Goal: Use online tool/utility: Utilize a website feature to perform a specific function

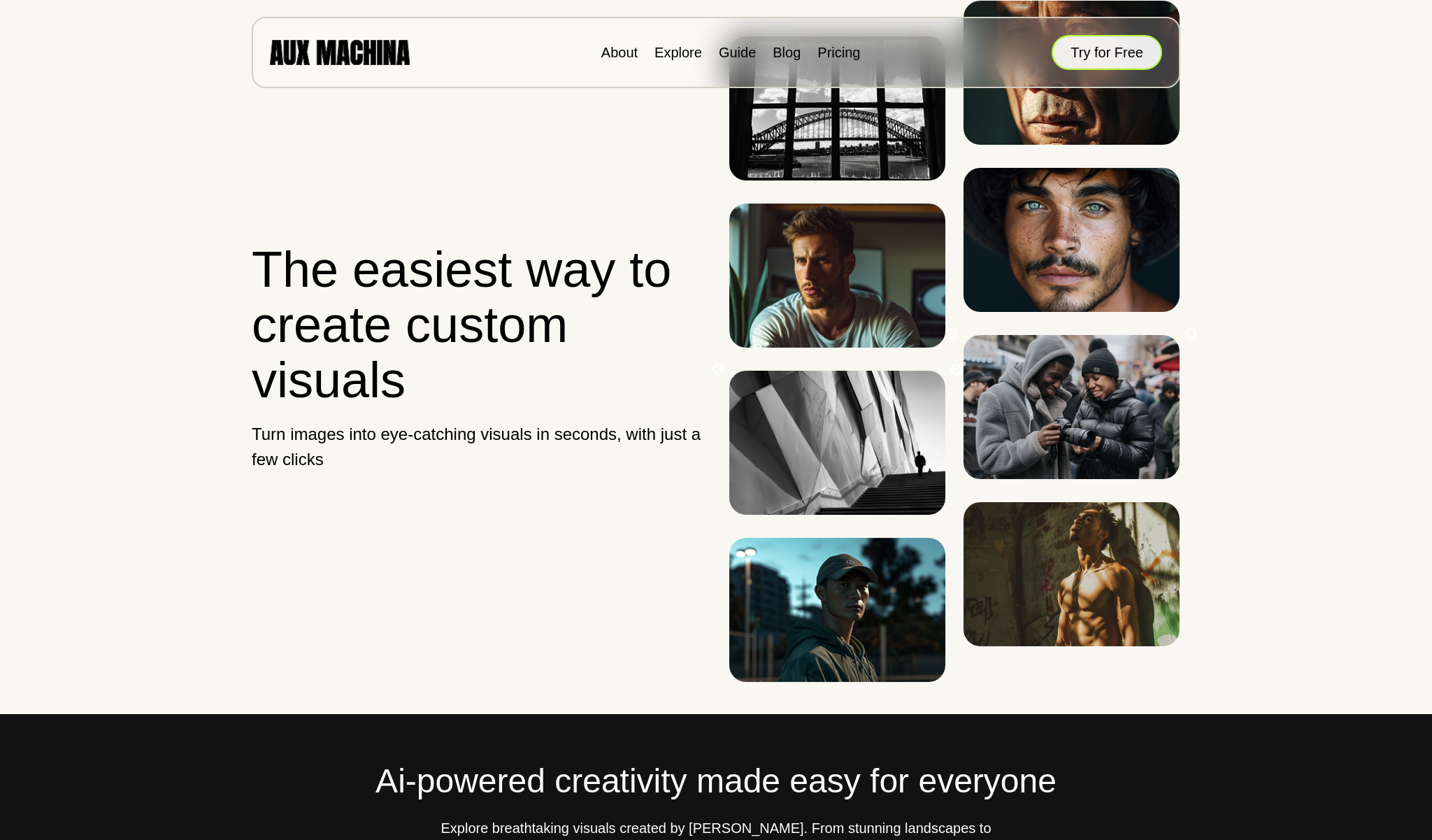
click at [1115, 54] on button "Try for Free" at bounding box center [1107, 52] width 111 height 35
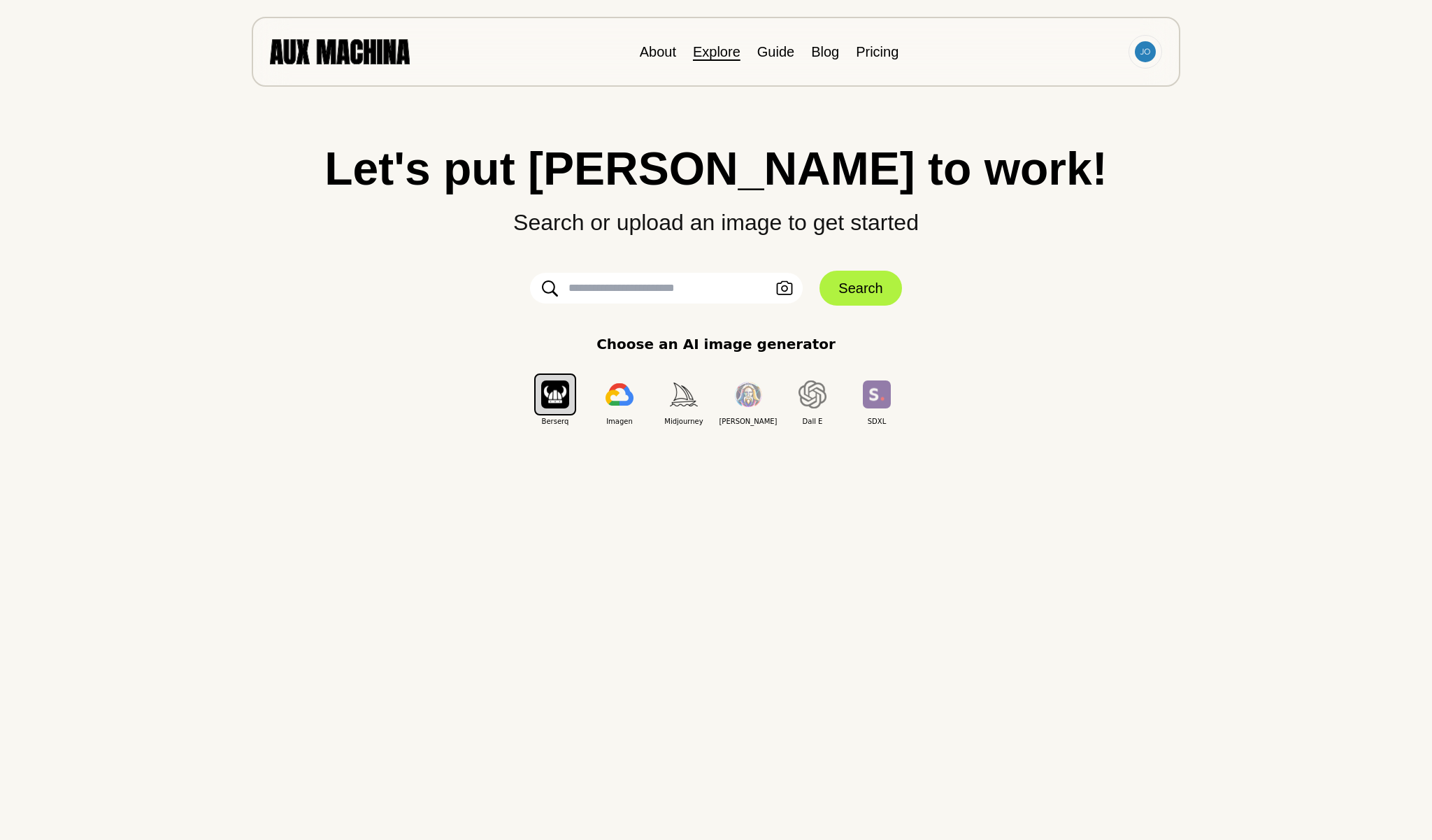
click at [705, 47] on link "Explore" at bounding box center [717, 51] width 48 height 15
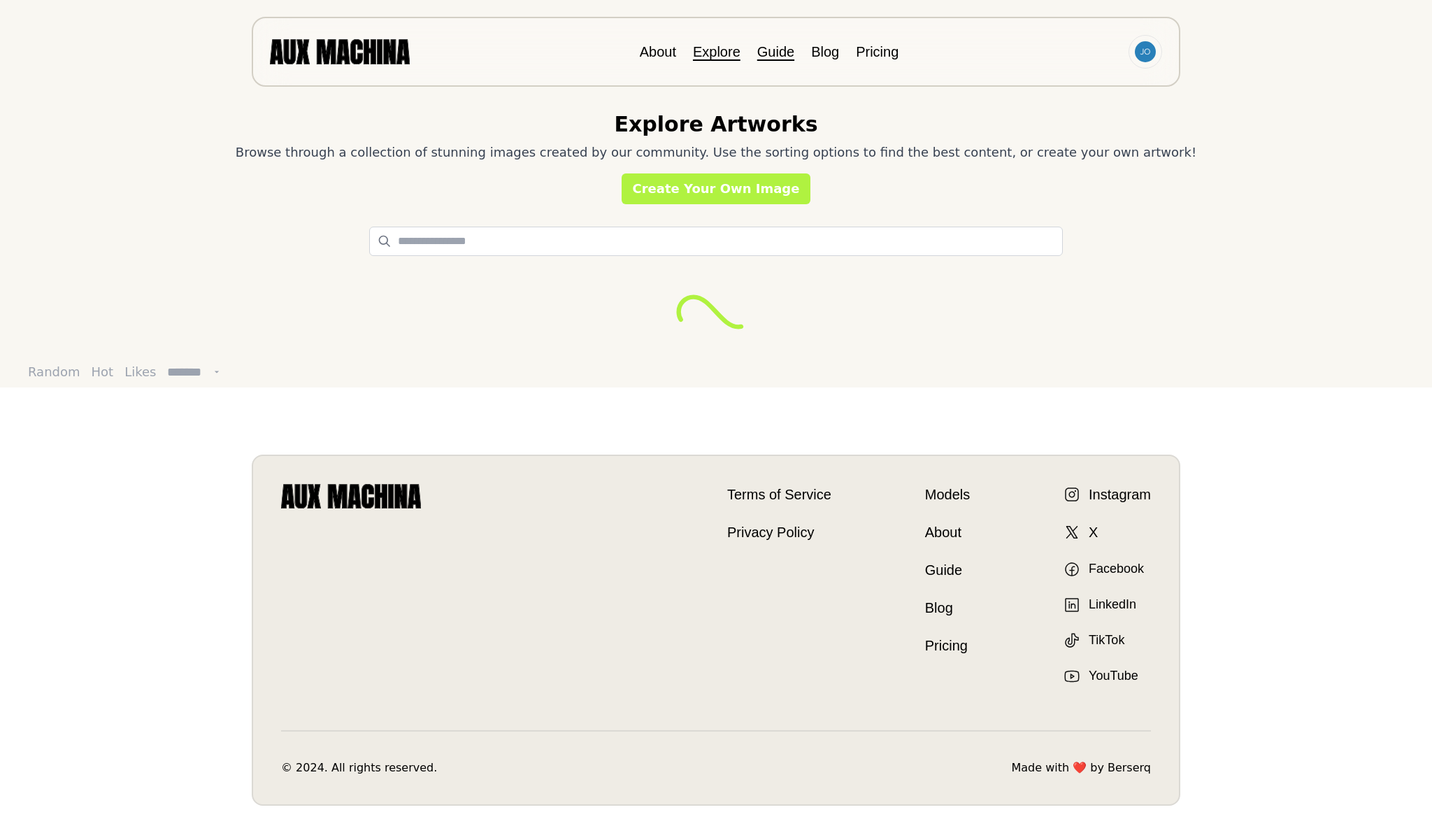
click at [773, 55] on link "Guide" at bounding box center [776, 51] width 37 height 15
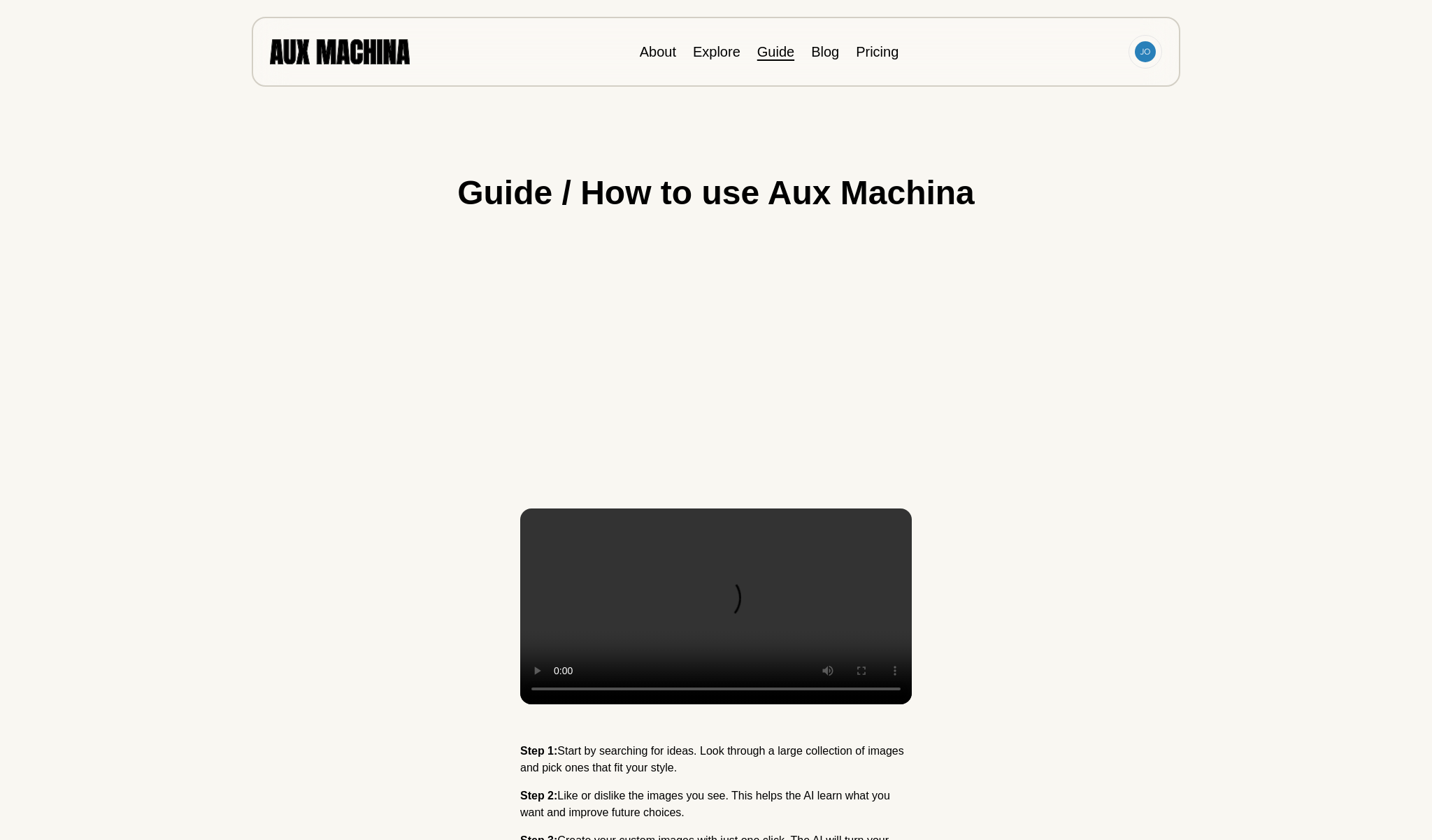
click at [1022, 536] on div "Guide / How to use Aux Machina Step 1: Start by searching for ideas. Look throu…" at bounding box center [716, 542] width 1376 height 848
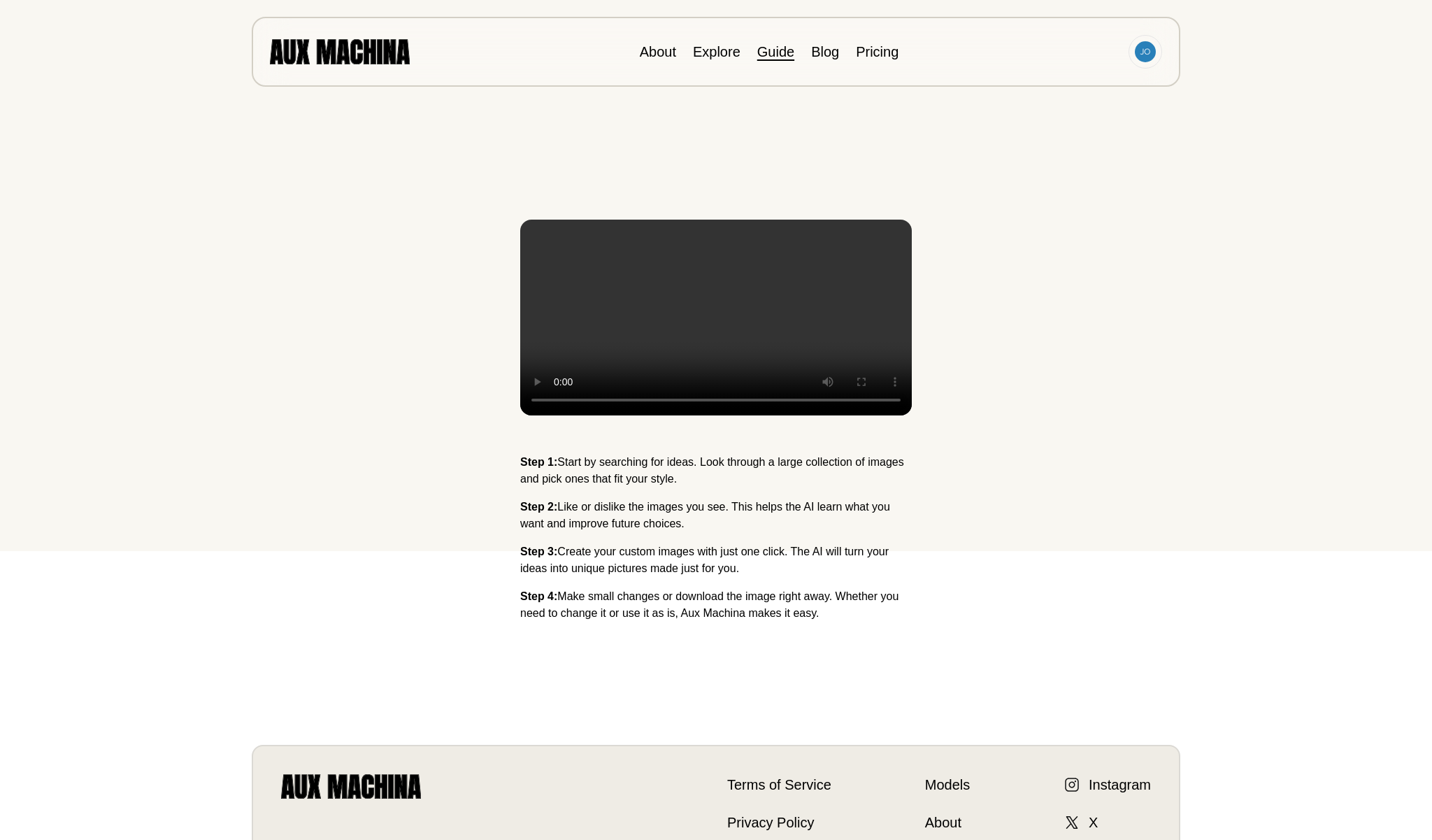
scroll to position [274, 0]
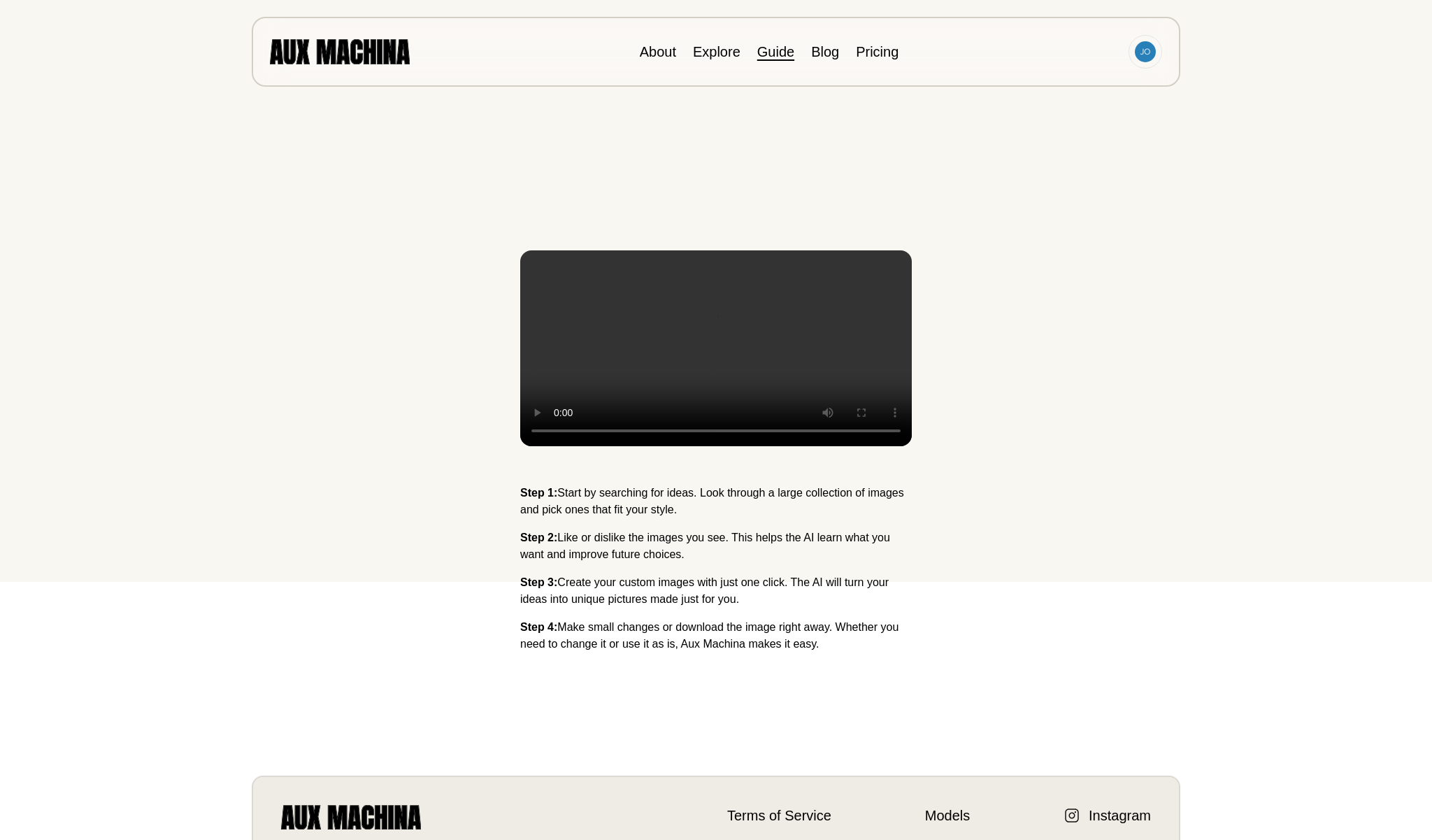
scroll to position [263, 0]
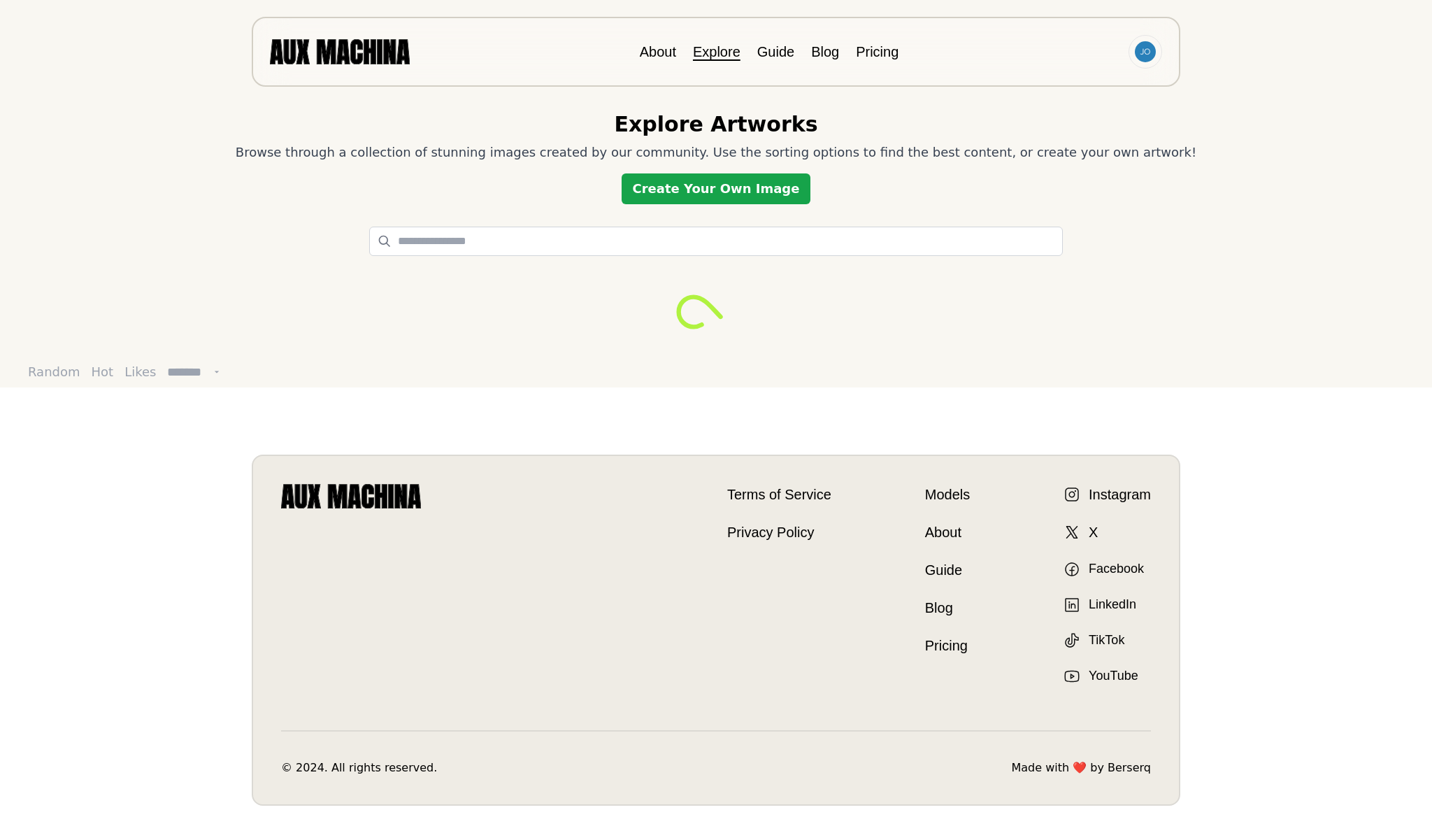
click at [730, 200] on link "Create Your Own Image" at bounding box center [716, 189] width 189 height 31
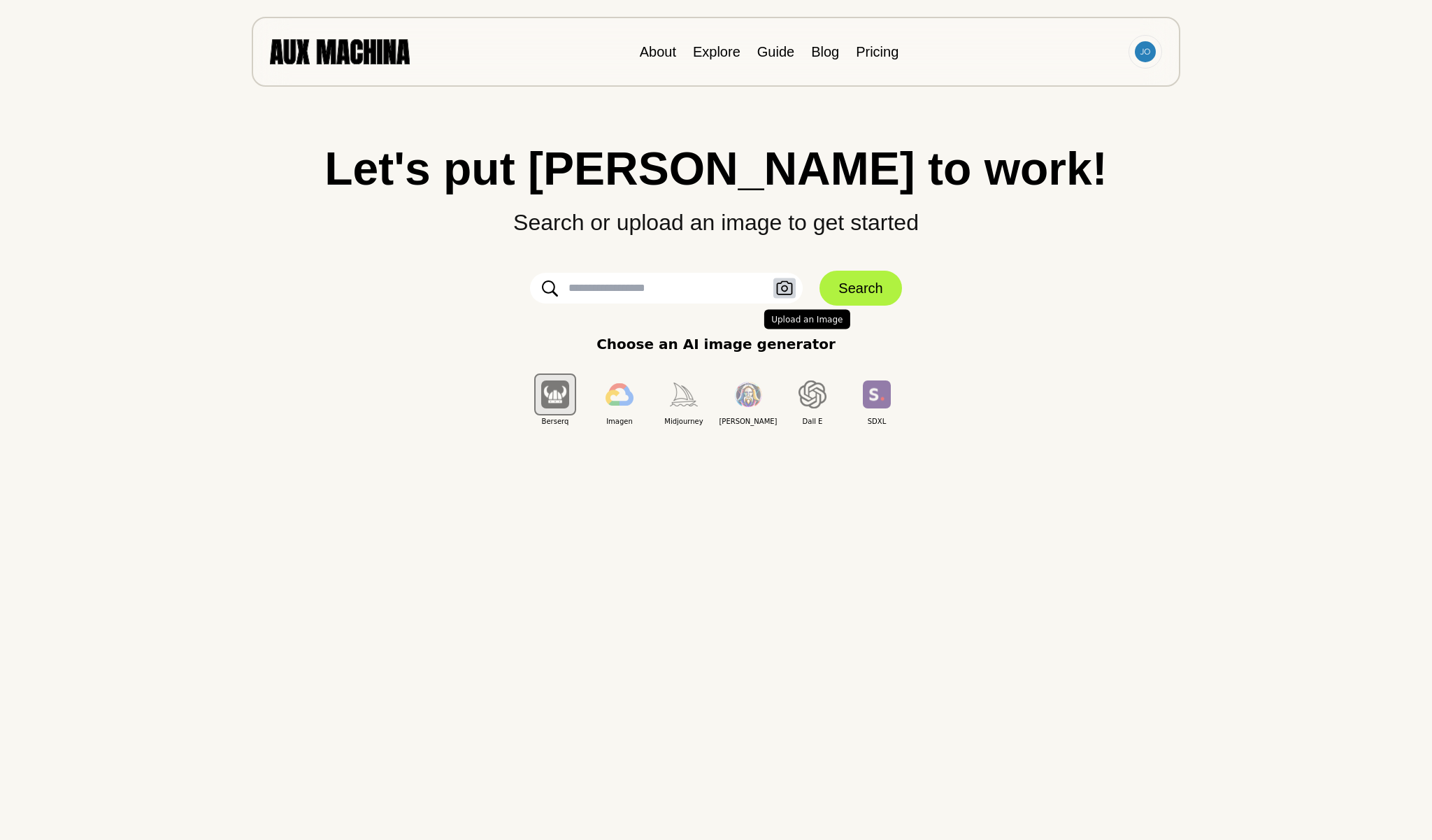
click at [782, 285] on icon "button" at bounding box center [784, 288] width 17 height 14
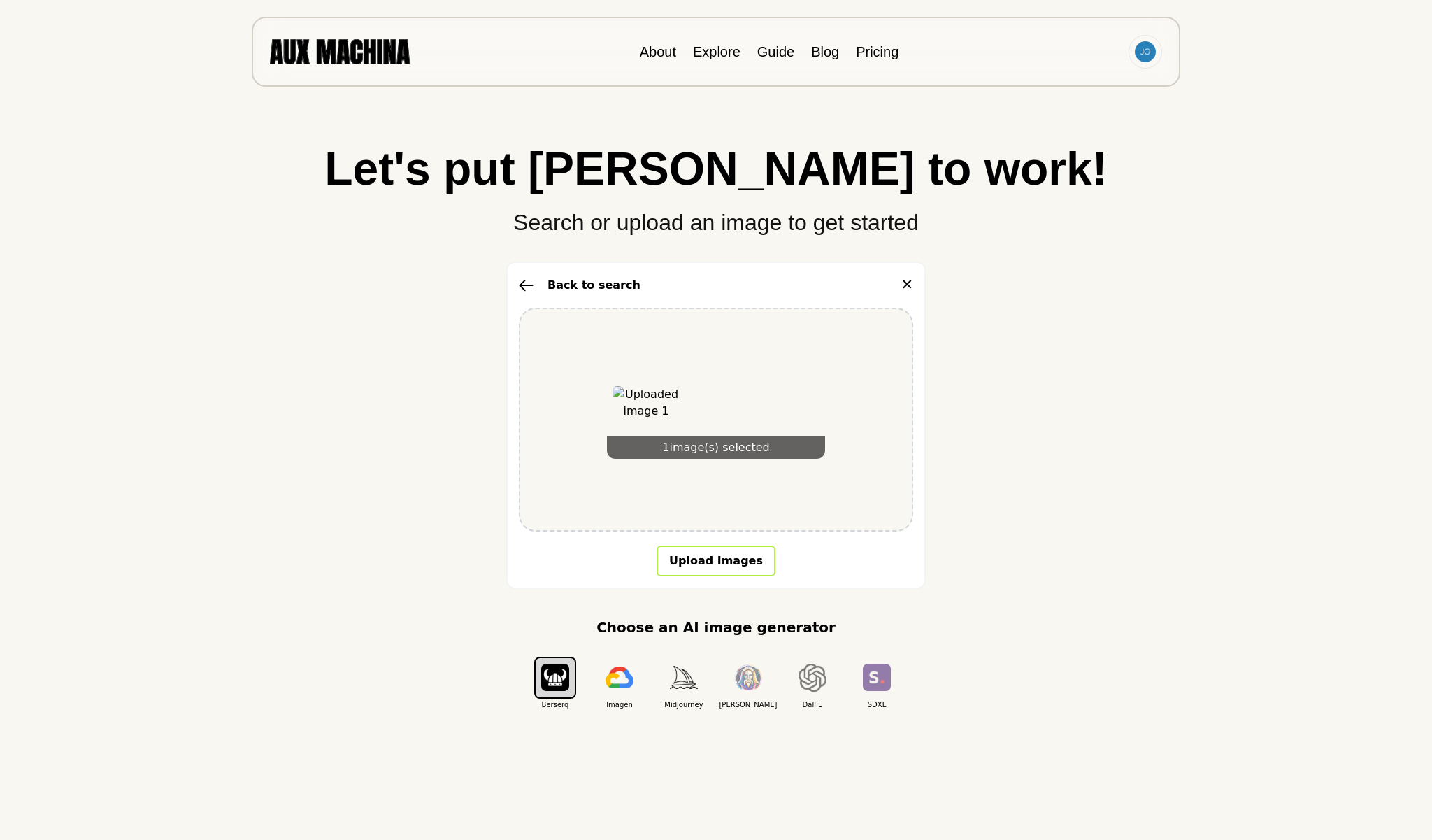
click at [756, 560] on button "Upload Images" at bounding box center [716, 561] width 119 height 31
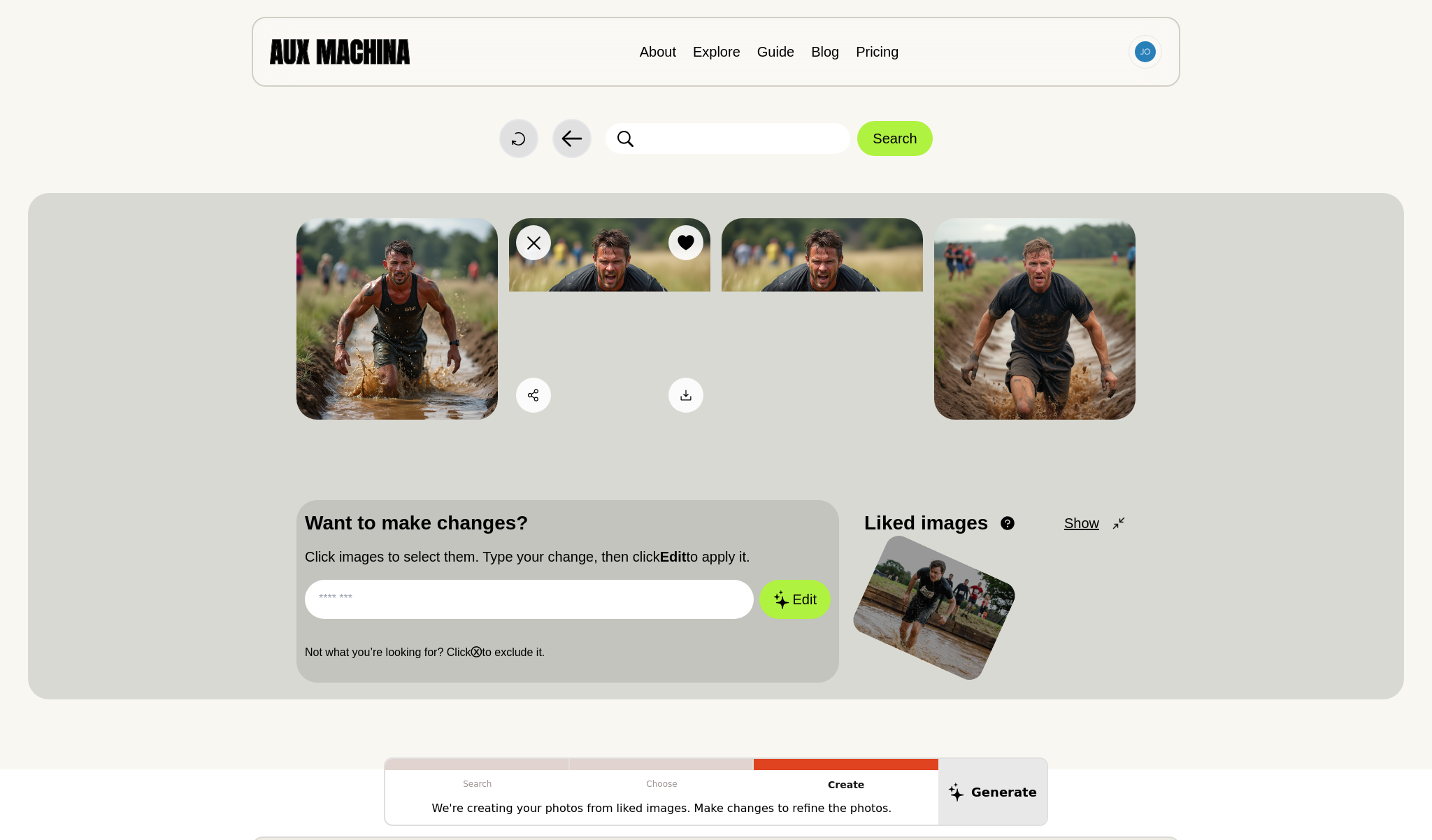
click at [651, 284] on img at bounding box center [609, 319] width 202 height 202
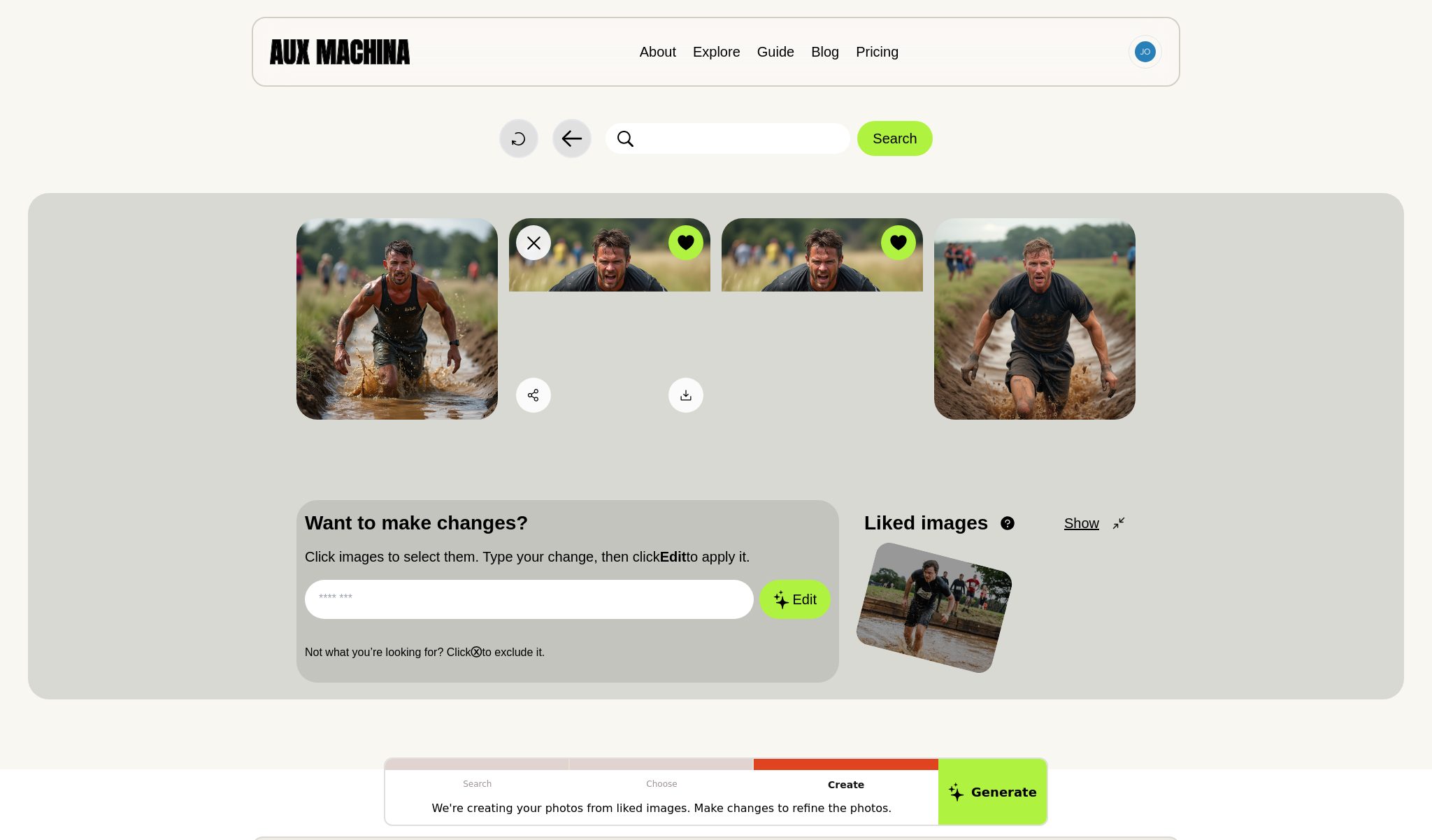
click at [668, 288] on img at bounding box center [609, 319] width 202 height 202
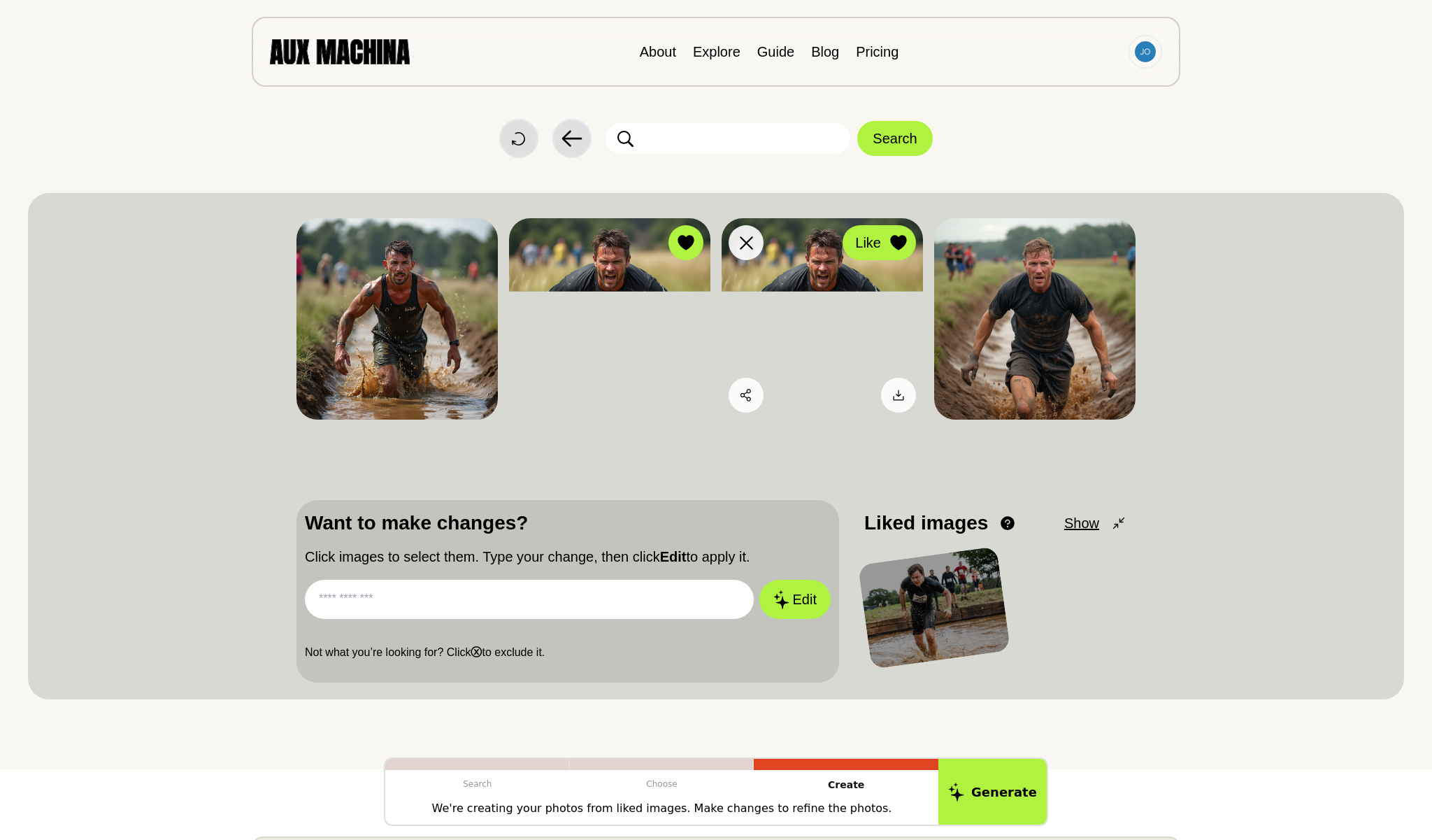
click at [894, 246] on icon at bounding box center [899, 242] width 16 height 15
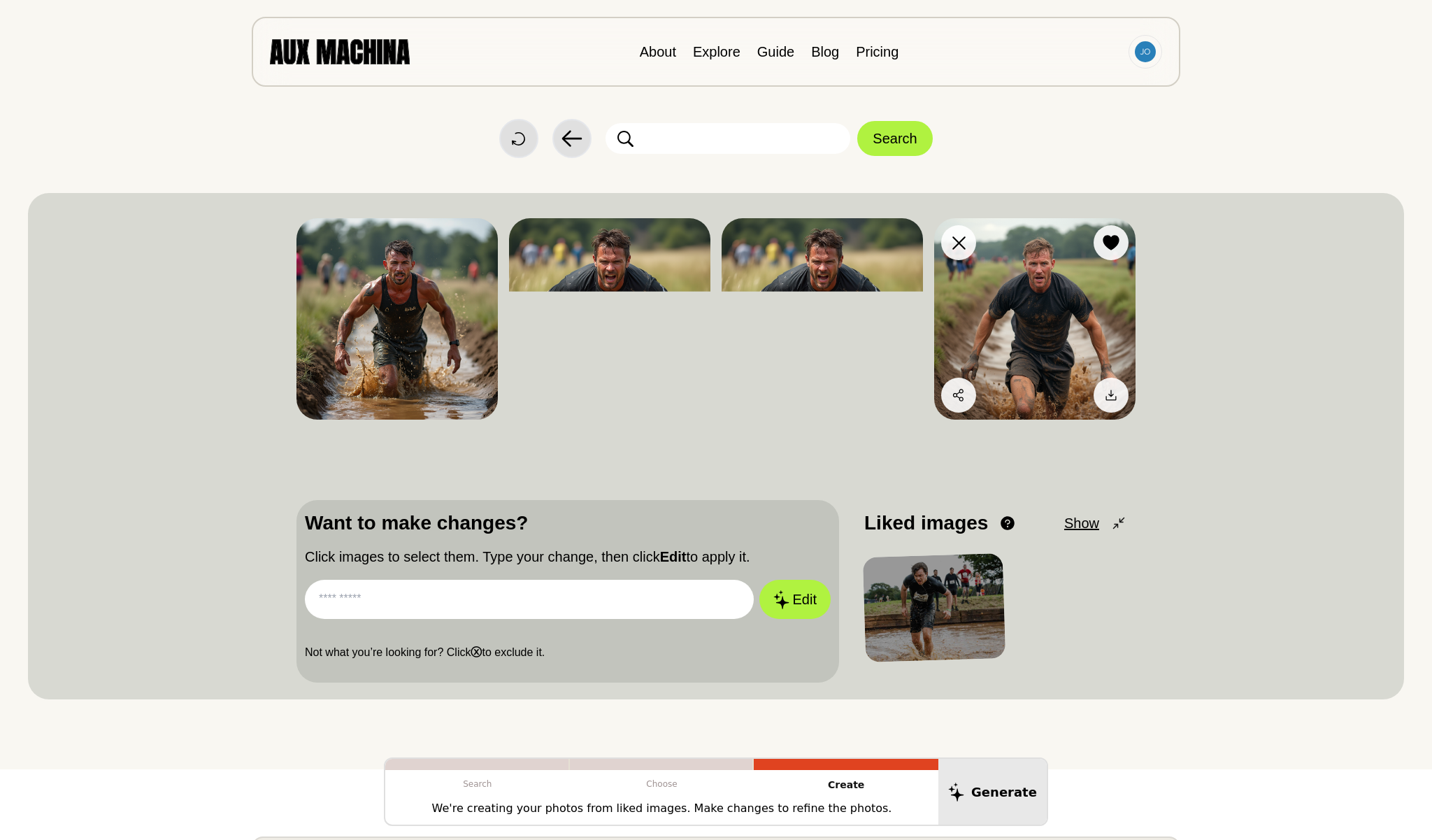
click at [1020, 359] on img at bounding box center [1034, 319] width 202 height 202
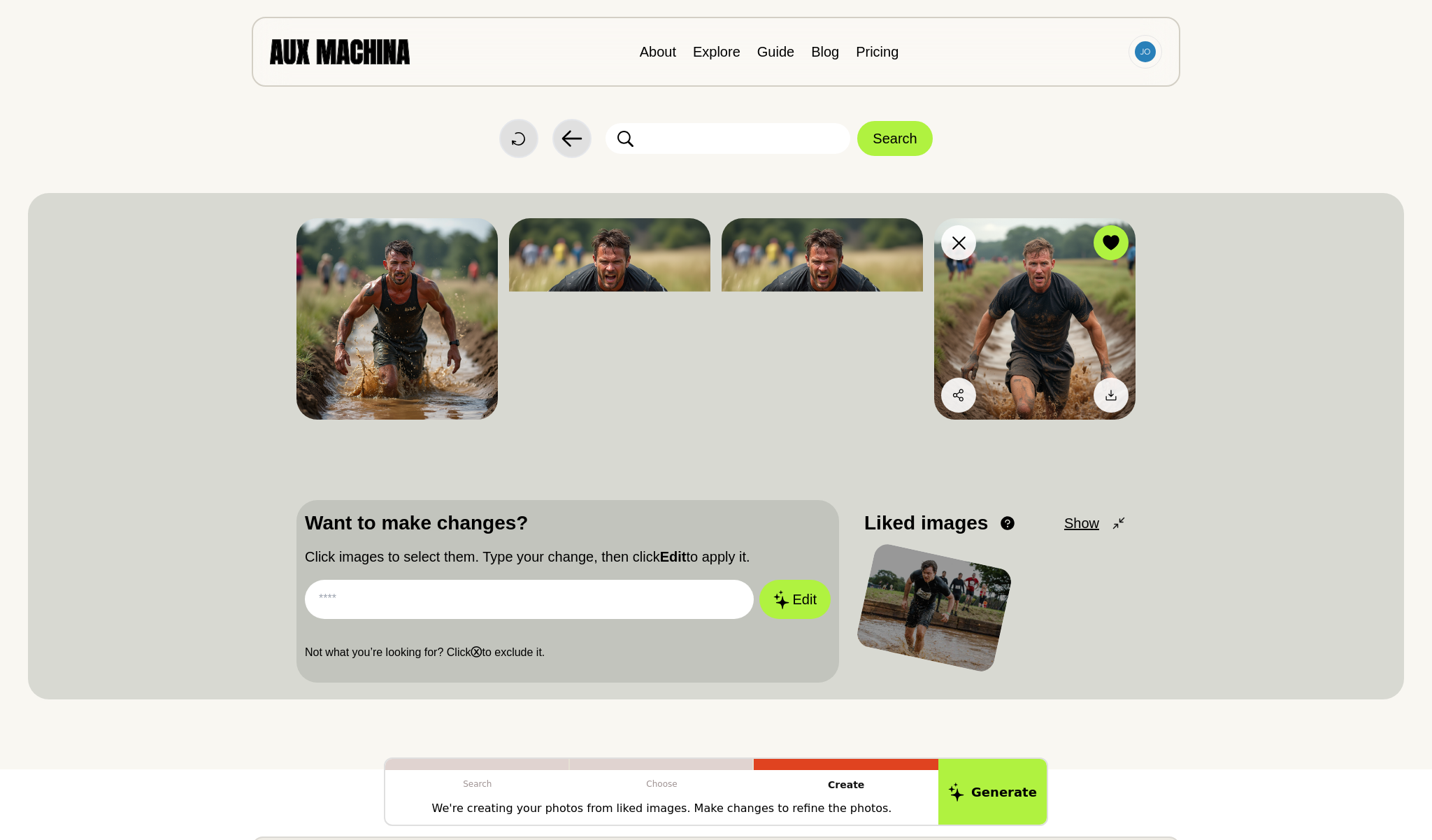
click at [1020, 359] on img at bounding box center [1034, 319] width 202 height 202
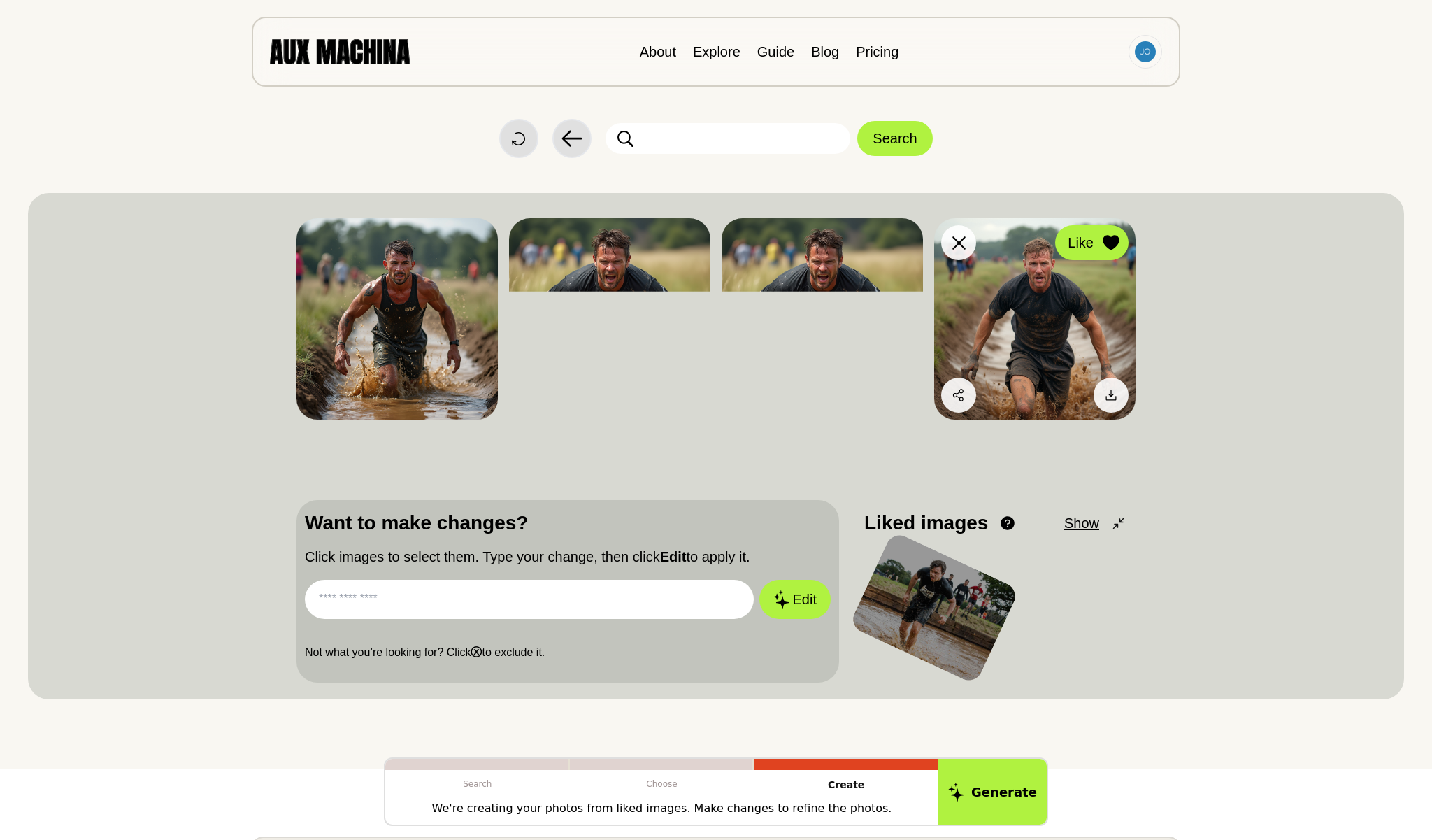
click at [1117, 256] on button "Like" at bounding box center [1092, 243] width 74 height 35
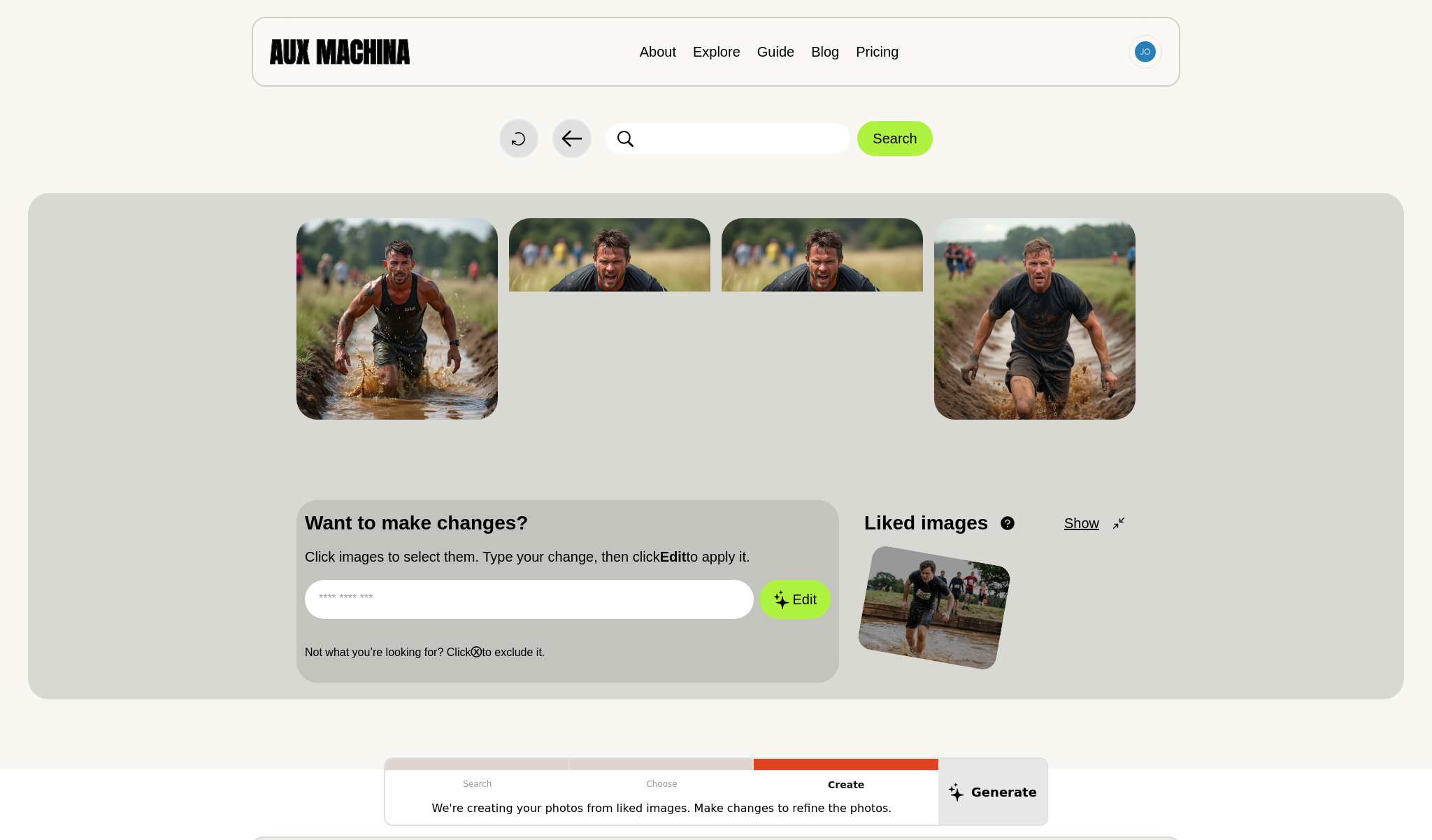
click at [659, 587] on input "text" at bounding box center [529, 599] width 449 height 39
type input "**********"
click at [801, 593] on button "Edit" at bounding box center [795, 599] width 75 height 41
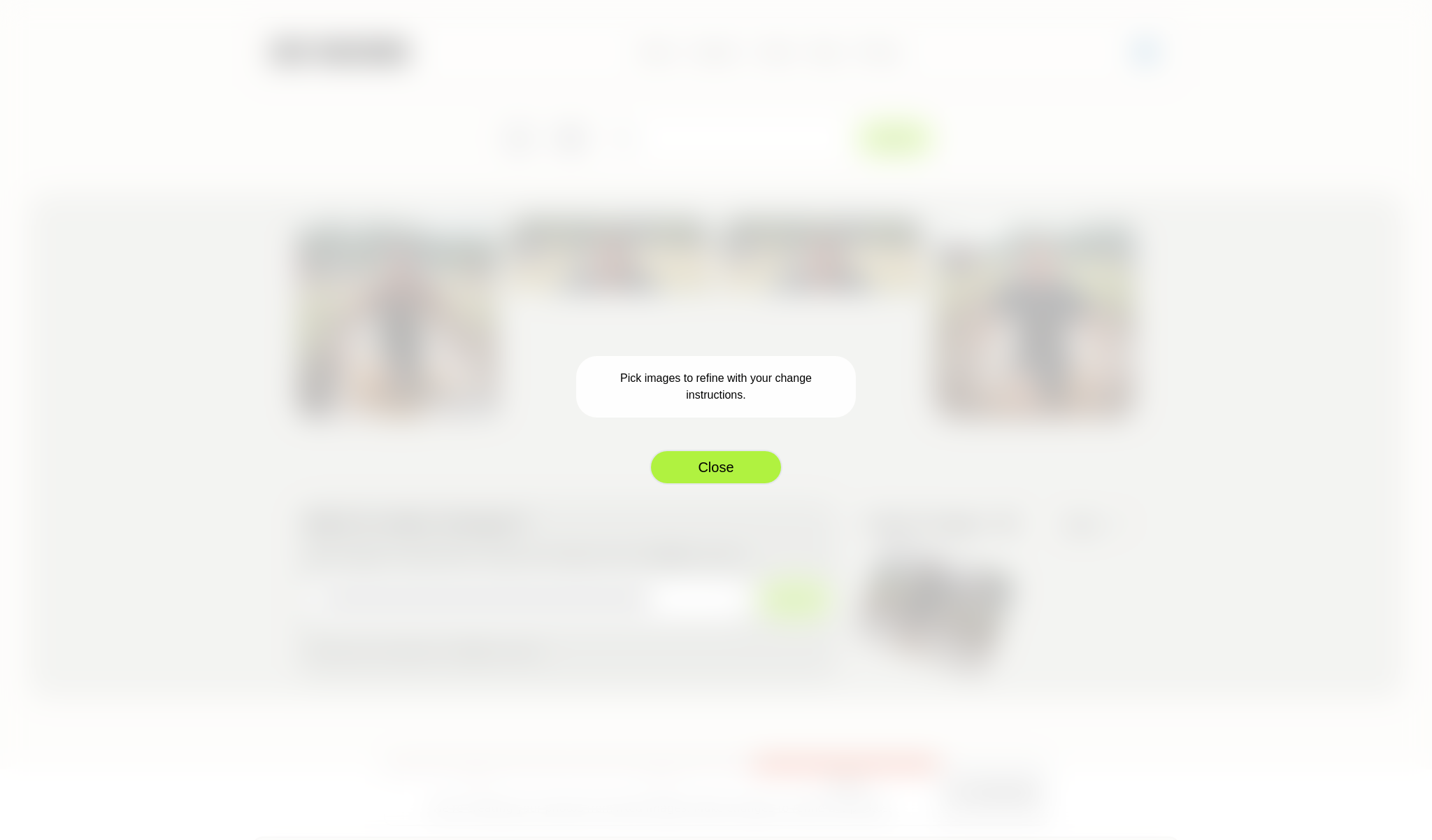
click at [766, 478] on button "Close" at bounding box center [716, 467] width 133 height 35
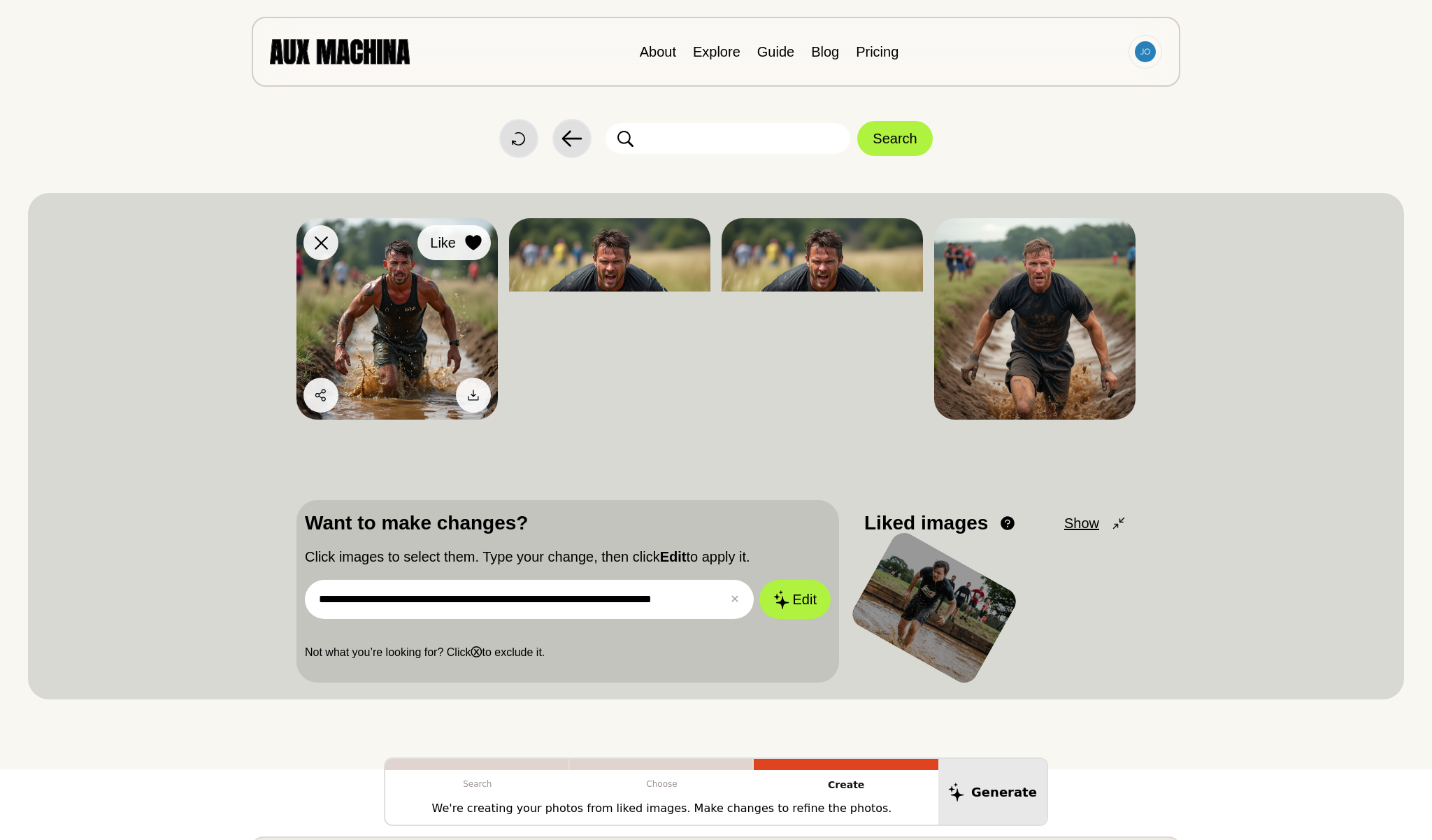
click at [473, 244] on icon at bounding box center [473, 242] width 16 height 15
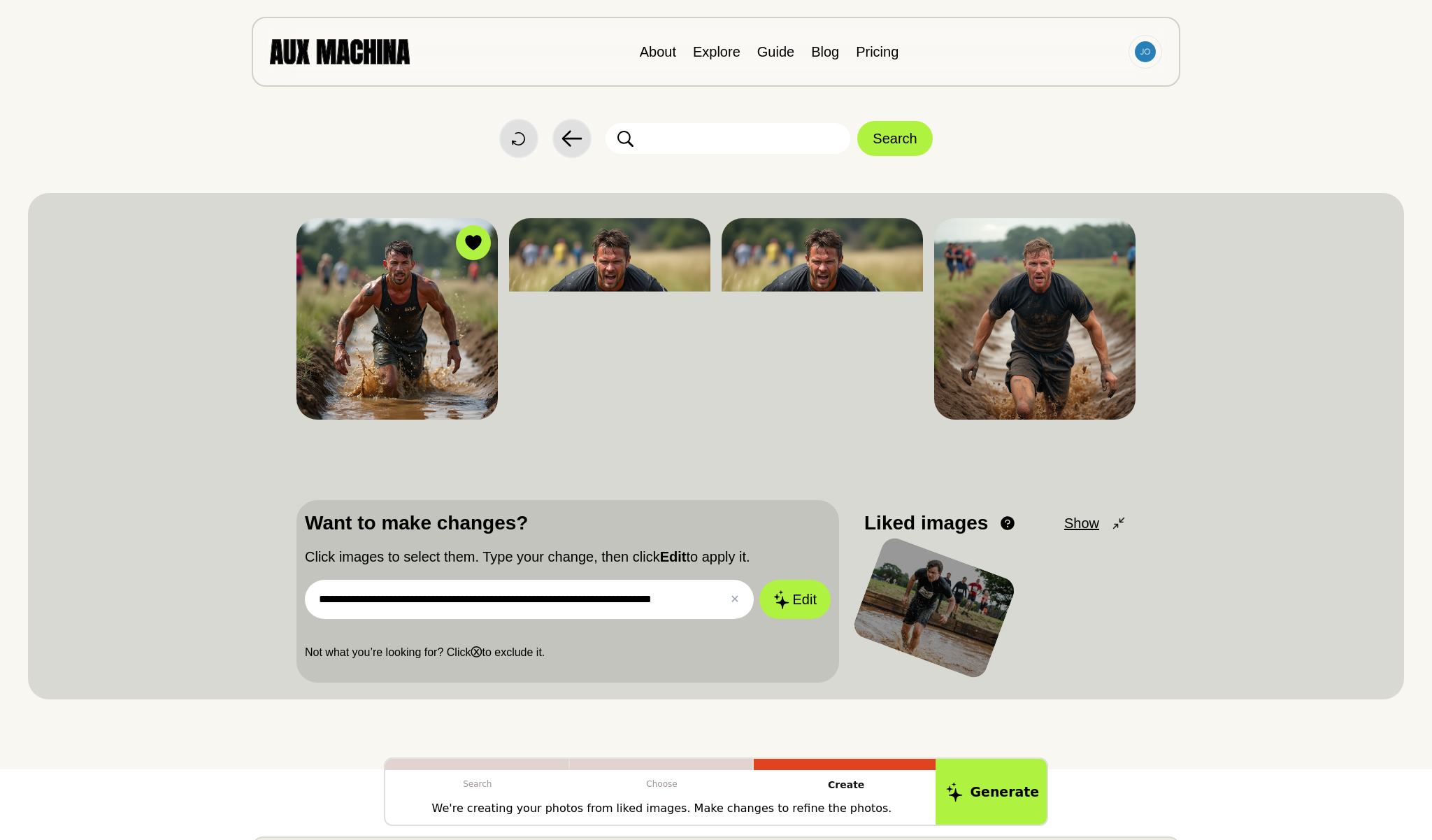
click at [990, 799] on button "Generate" at bounding box center [992, 792] width 114 height 69
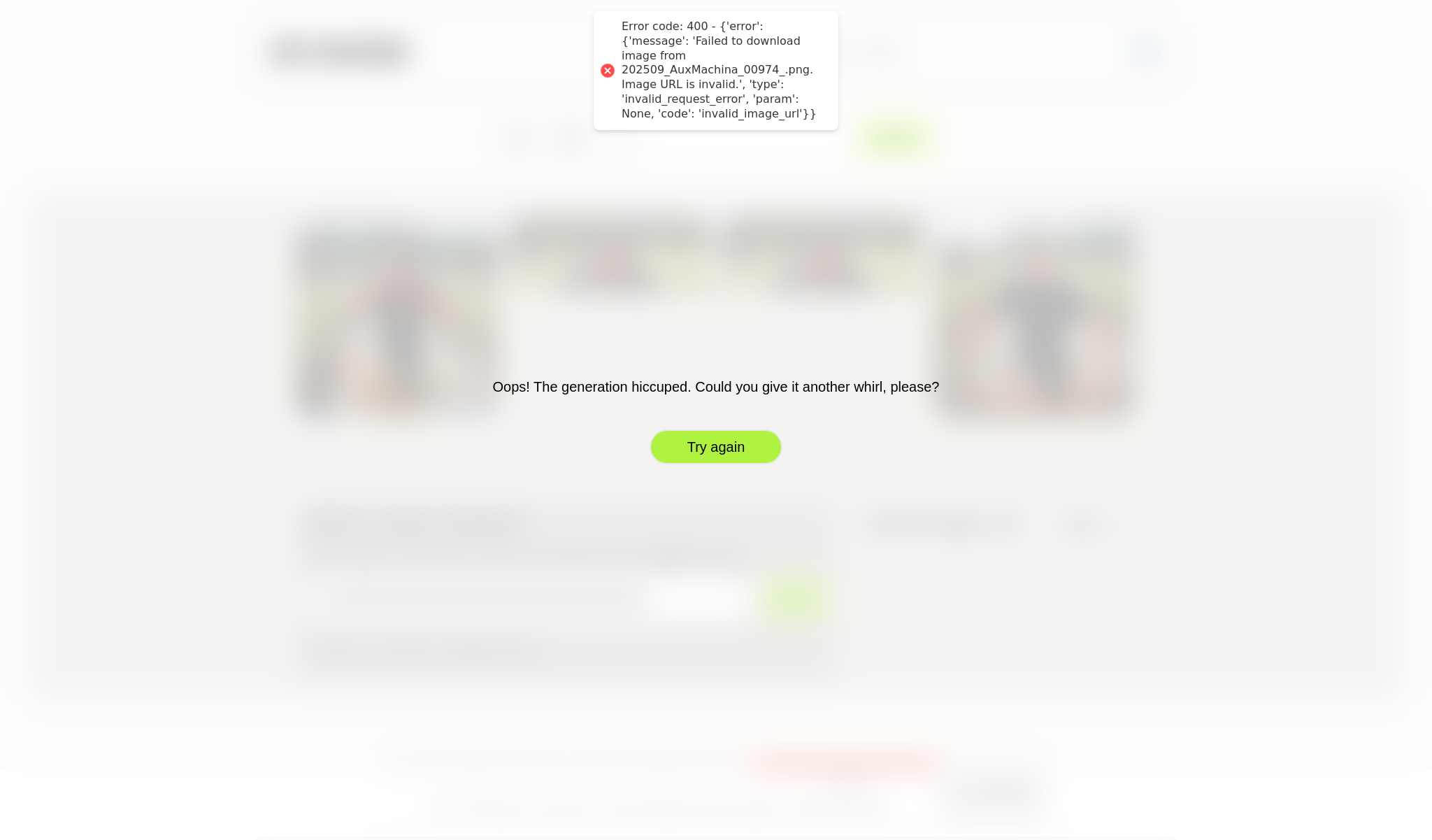
click at [739, 453] on button "Try again" at bounding box center [716, 447] width 133 height 35
